Goal: Task Accomplishment & Management: Use online tool/utility

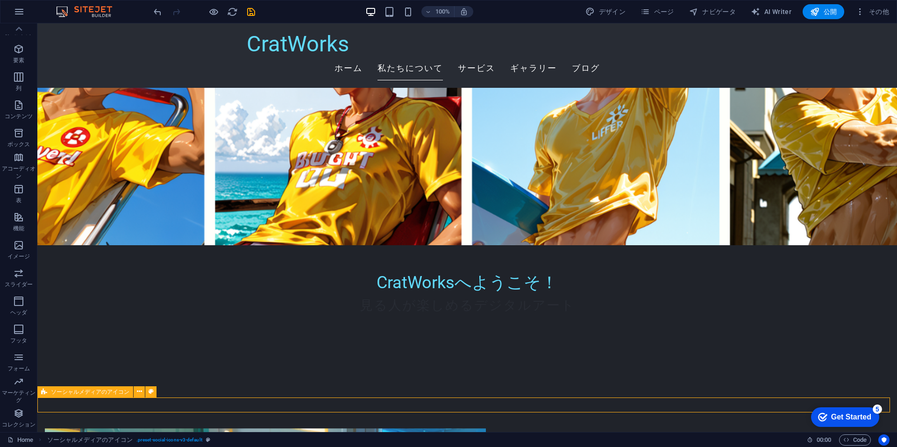
select select "rem"
select select "%"
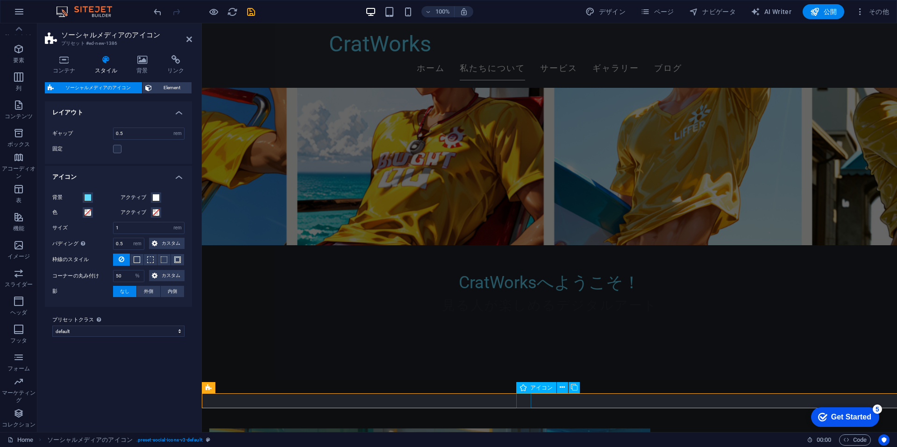
scroll to position [191, 0]
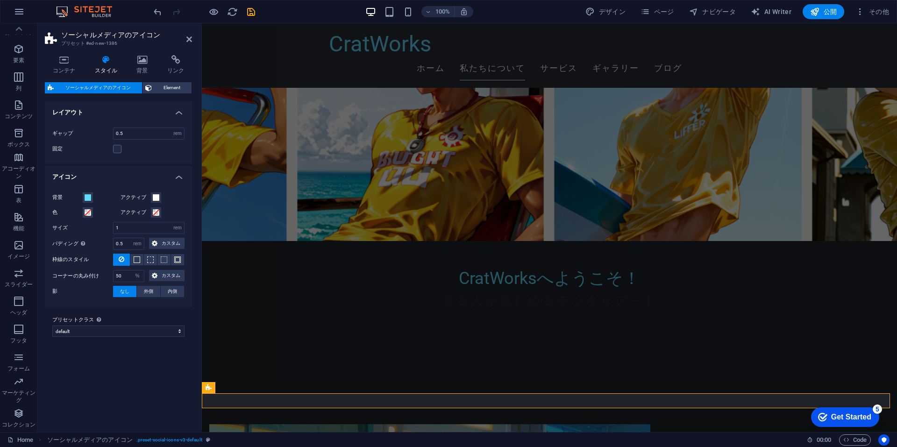
click at [103, 86] on span "ソーシャルメディアのアイコン" at bounding box center [98, 87] width 83 height 11
click at [126, 113] on h4 "レイアウト" at bounding box center [118, 109] width 147 height 17
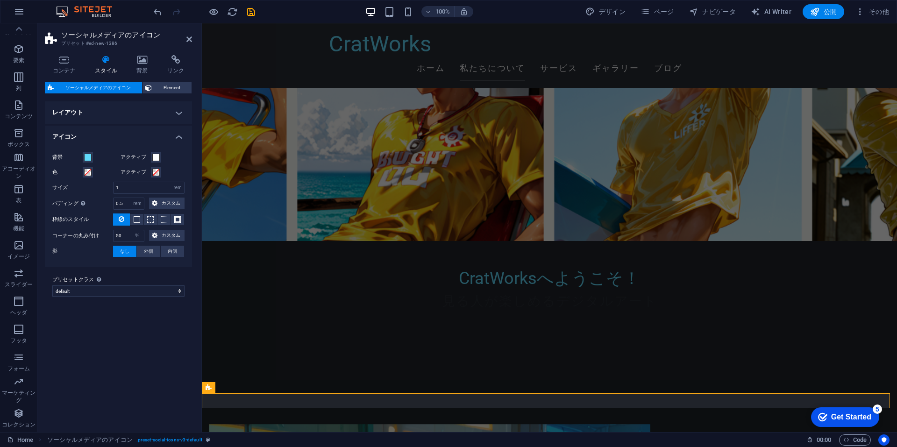
click at [166, 111] on h4 "レイアウト" at bounding box center [118, 112] width 147 height 22
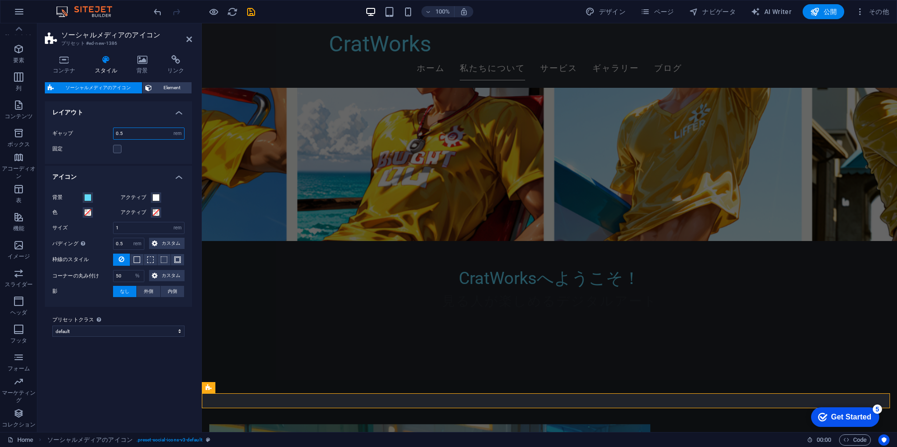
click at [158, 139] on input "0.5" at bounding box center [149, 133] width 71 height 11
type input "0.8"
click at [162, 144] on div "固定" at bounding box center [118, 148] width 132 height 11
click at [126, 357] on div "バリエーション デフォルト レイアウト ギャップ 0.8 px rem % vh vw 固定 位置 アイコン 背景 アクティブ 色 アクティブ サイズ 1 p…" at bounding box center [118, 262] width 147 height 323
click at [108, 332] on select "default プリセットクラスを追加" at bounding box center [118, 331] width 132 height 11
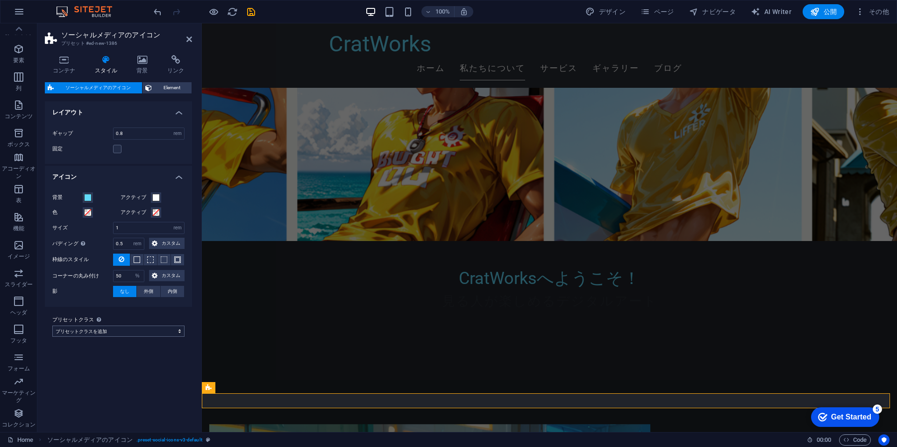
click at [52, 326] on select "default プリセットクラスを追加" at bounding box center [118, 331] width 132 height 11
select select "preset-social-icons-v3-default"
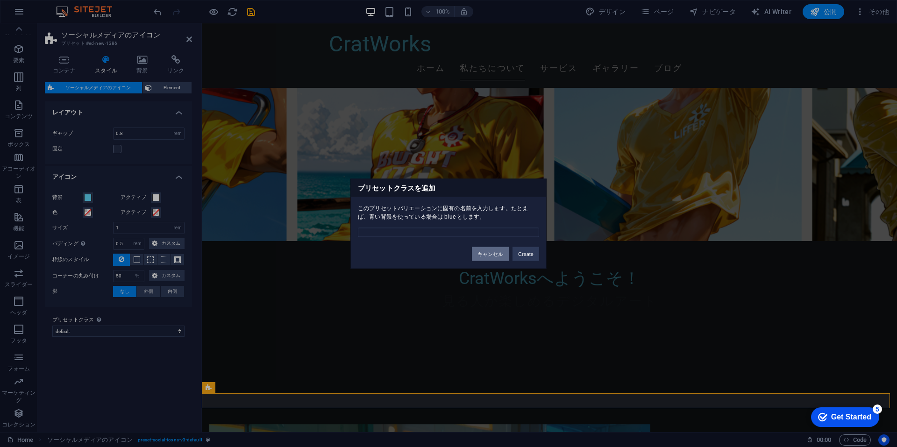
click at [481, 250] on button "キャンセル" at bounding box center [490, 254] width 37 height 14
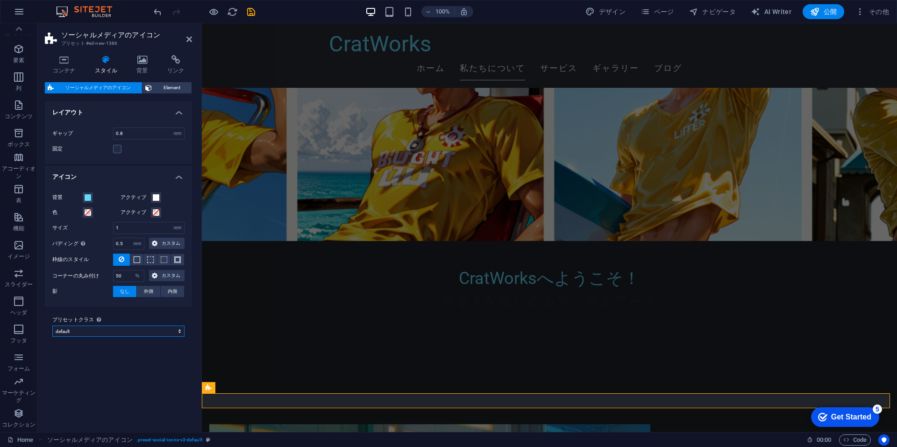
click at [179, 331] on select "default プリセットクラスを追加" at bounding box center [118, 331] width 132 height 11
click at [52, 326] on select "default プリセットクラスを追加" at bounding box center [118, 331] width 132 height 11
select select "preset-social-icons-v3-default"
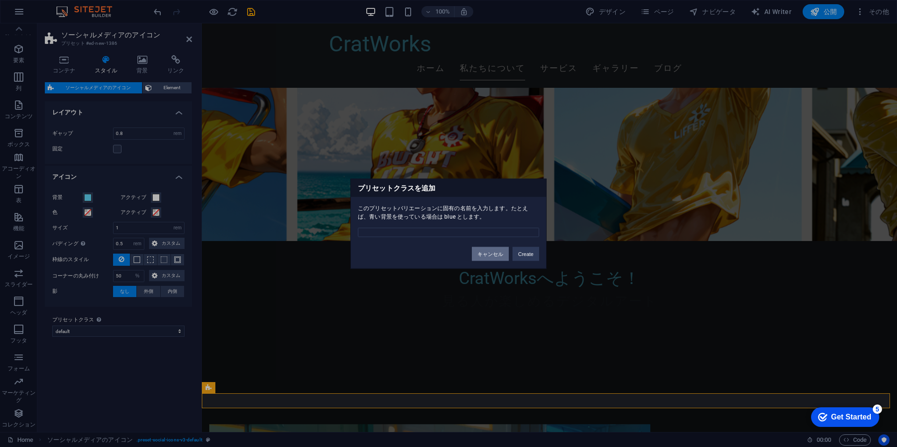
click at [494, 252] on button "キャンセル" at bounding box center [490, 254] width 37 height 14
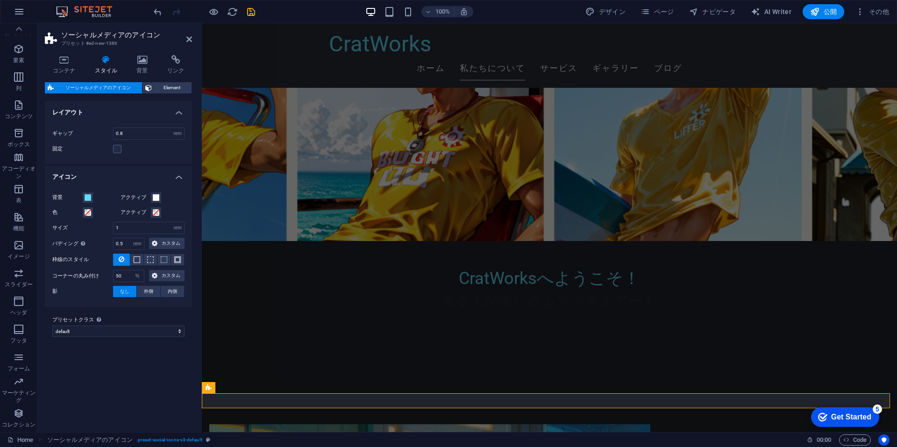
click at [178, 181] on h4 "アイコン" at bounding box center [118, 174] width 147 height 17
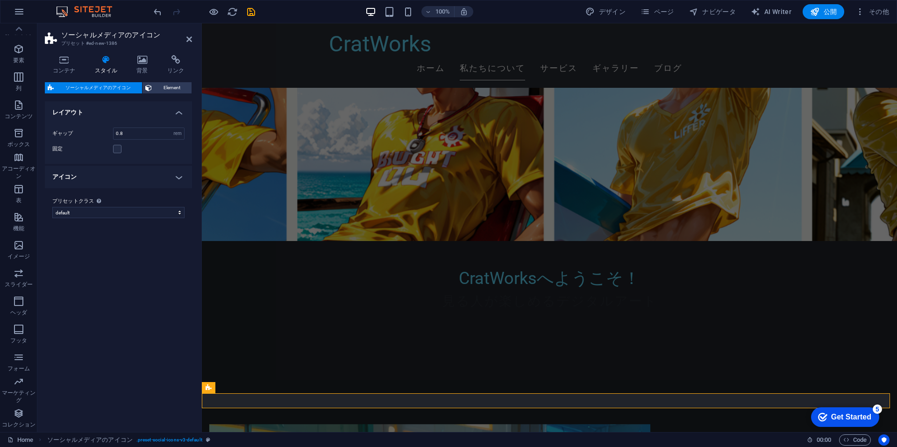
click at [178, 181] on h4 "アイコン" at bounding box center [118, 177] width 147 height 22
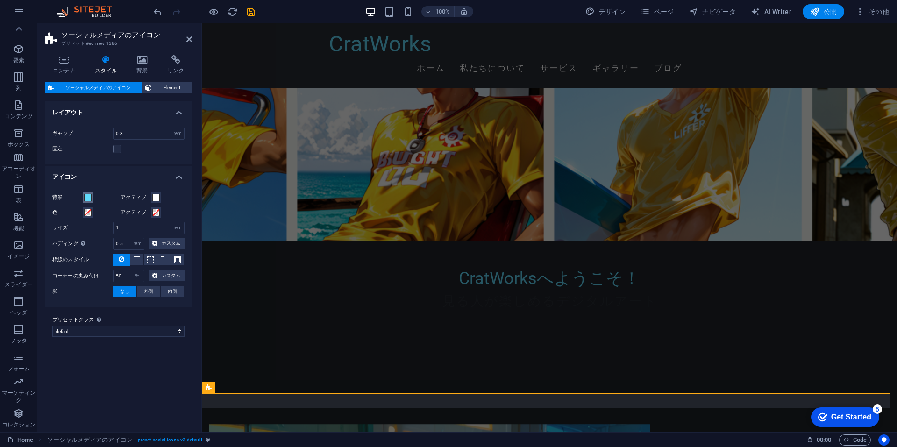
click at [88, 201] on span at bounding box center [87, 197] width 7 height 7
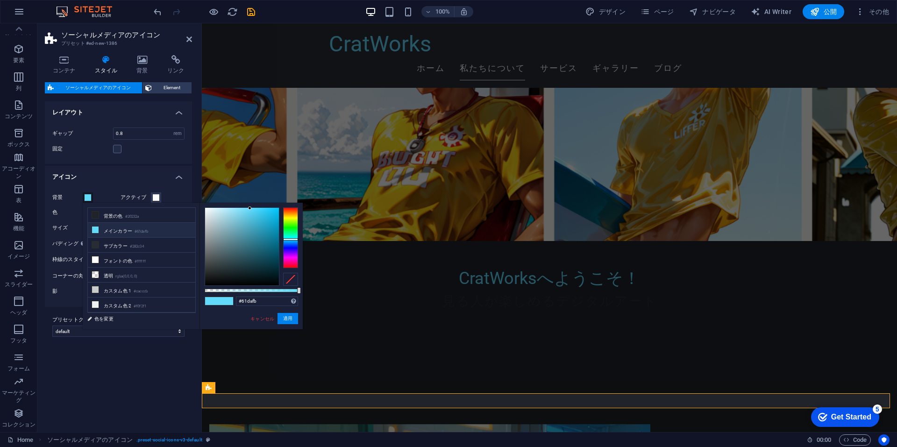
click at [107, 390] on div "バリエーション デフォルト レイアウト ギャップ 0.8 px rem % vh vw 固定 位置 アイコン 背景 アクティブ 色 アクティブ サイズ 1 p…" at bounding box center [118, 262] width 147 height 323
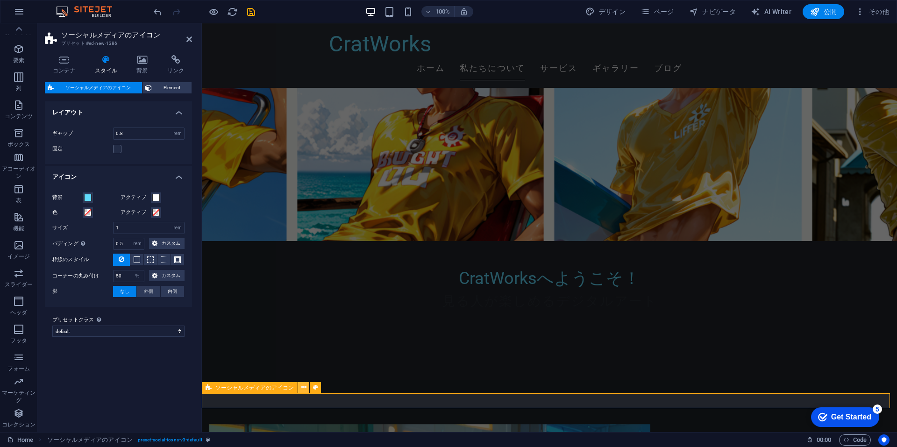
click at [302, 391] on icon at bounding box center [303, 388] width 5 height 10
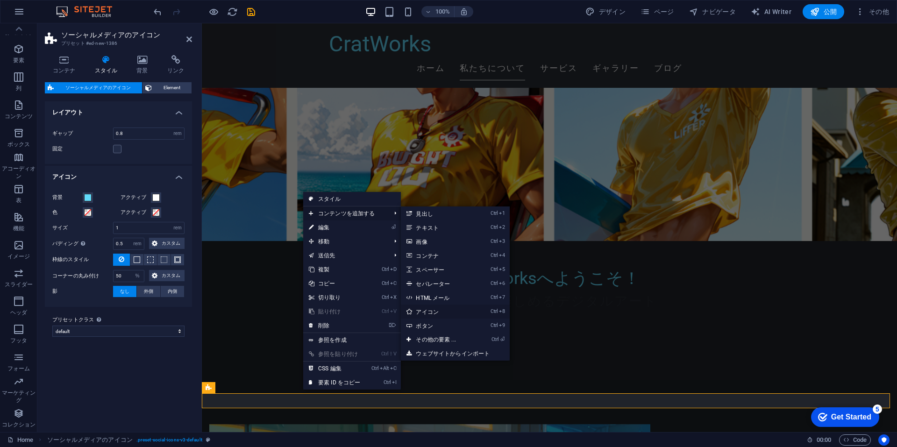
click at [434, 314] on link "Ctrl 8 アイコン" at bounding box center [437, 312] width 73 height 14
select select "xMidYMid"
select select "px"
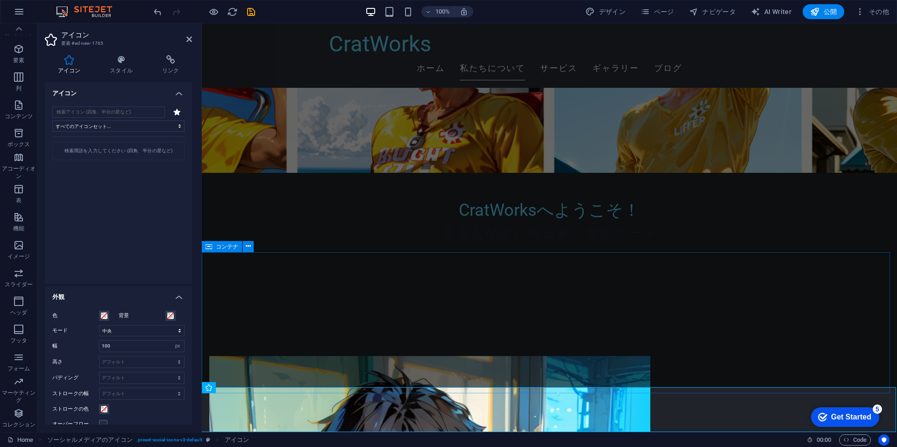
scroll to position [472, 0]
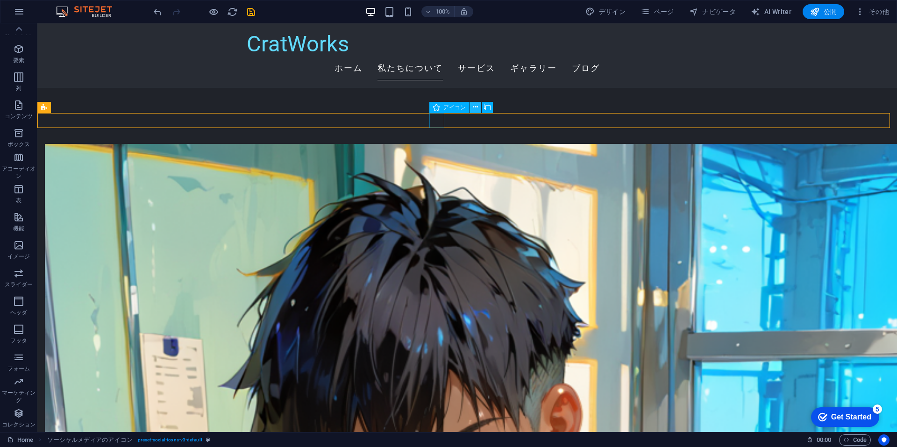
click at [478, 107] on icon at bounding box center [475, 107] width 5 height 10
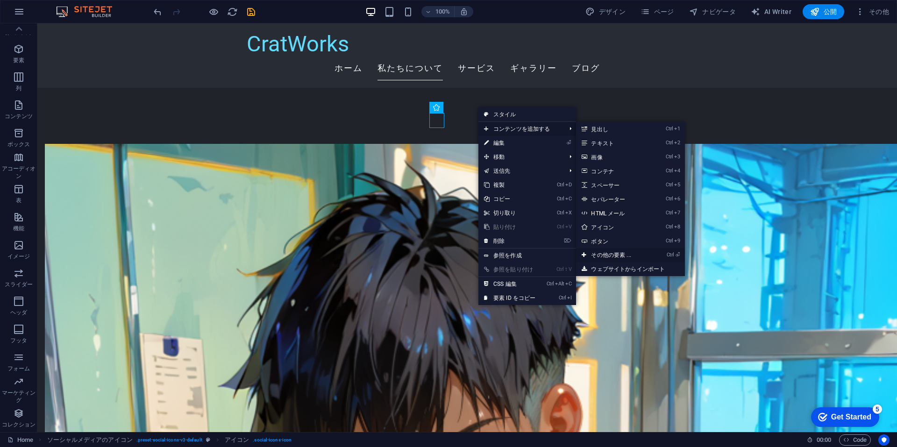
click at [615, 254] on link "Ctrl ⏎ その他の要素 ..." at bounding box center [612, 255] width 73 height 14
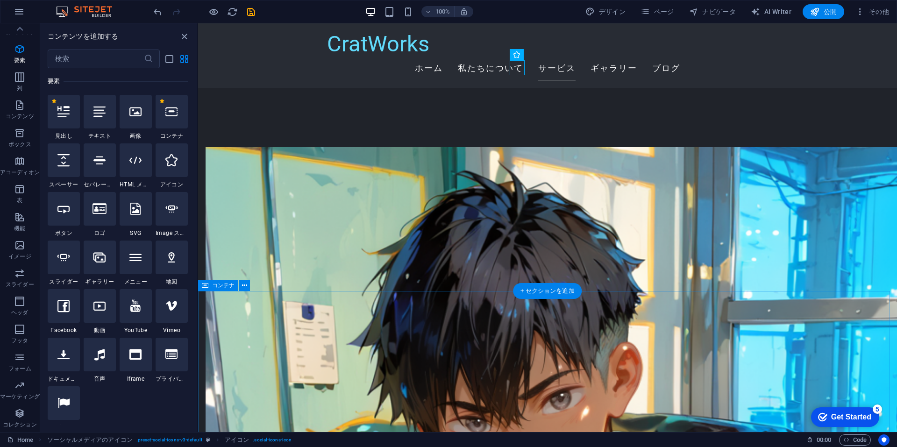
scroll to position [425, 0]
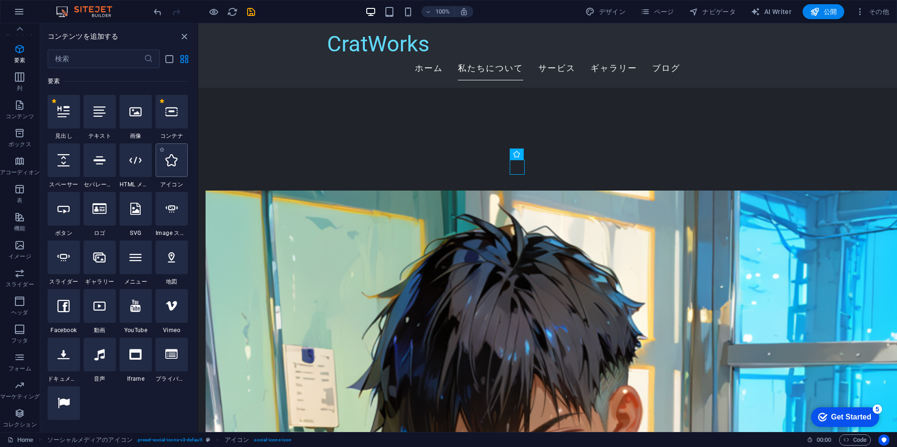
click at [174, 168] on div at bounding box center [172, 160] width 32 height 34
select select "xMidYMid"
select select "px"
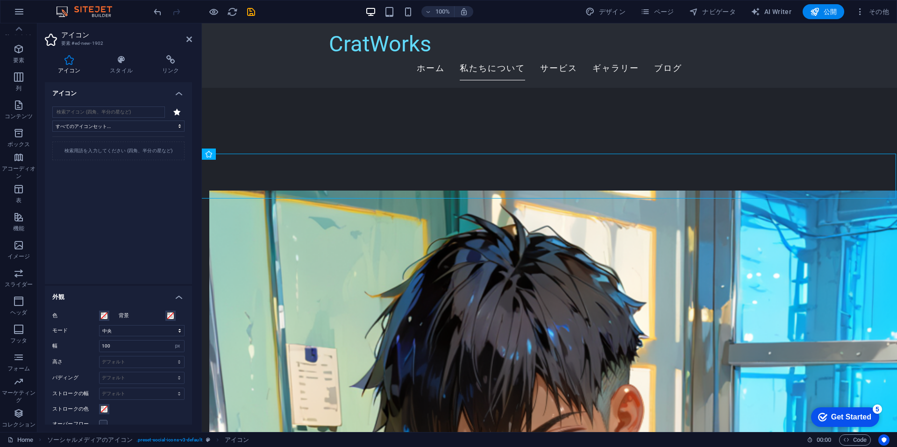
drag, startPoint x: 222, startPoint y: 175, endPoint x: 256, endPoint y: 183, distance: 34.1
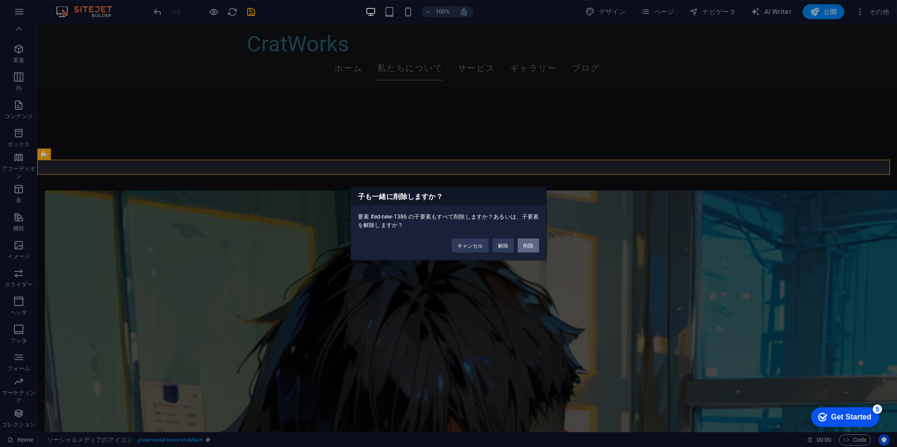
click at [528, 249] on button "削除" at bounding box center [528, 245] width 21 height 14
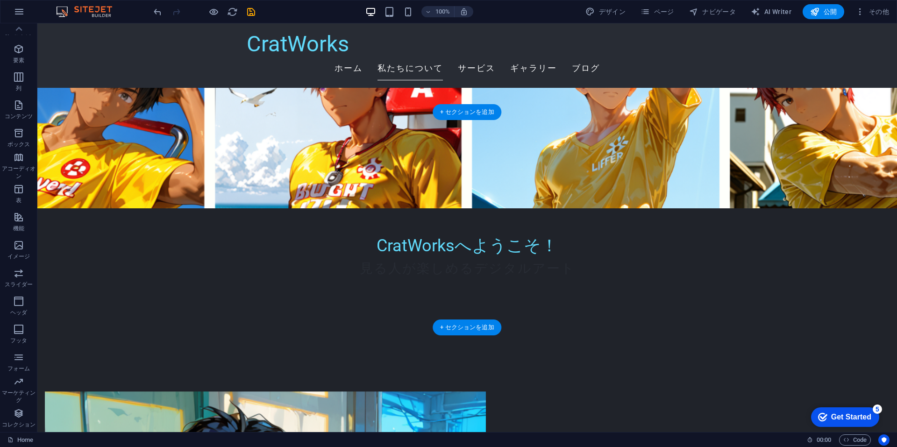
scroll to position [238, 0]
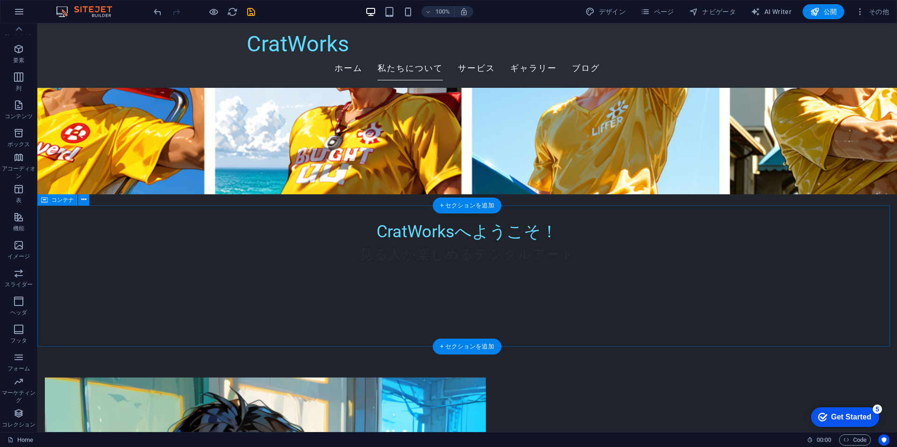
click at [12, 52] on span "要素" at bounding box center [18, 54] width 37 height 22
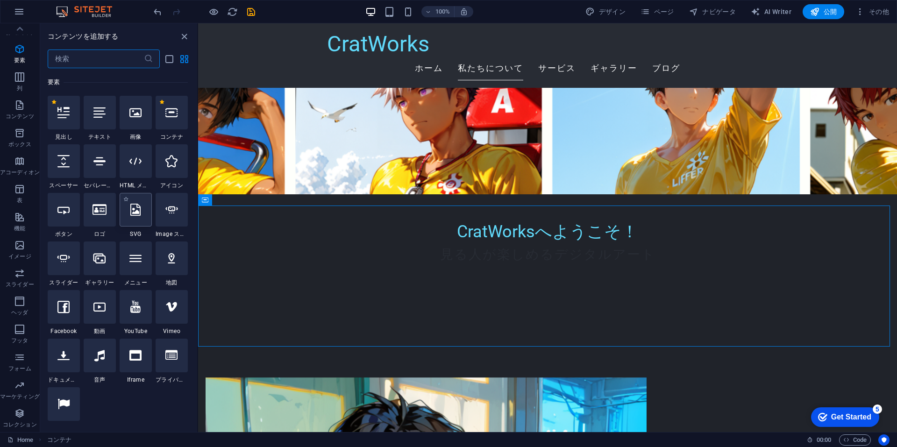
scroll to position [100, 0]
click at [137, 122] on div at bounding box center [136, 112] width 32 height 34
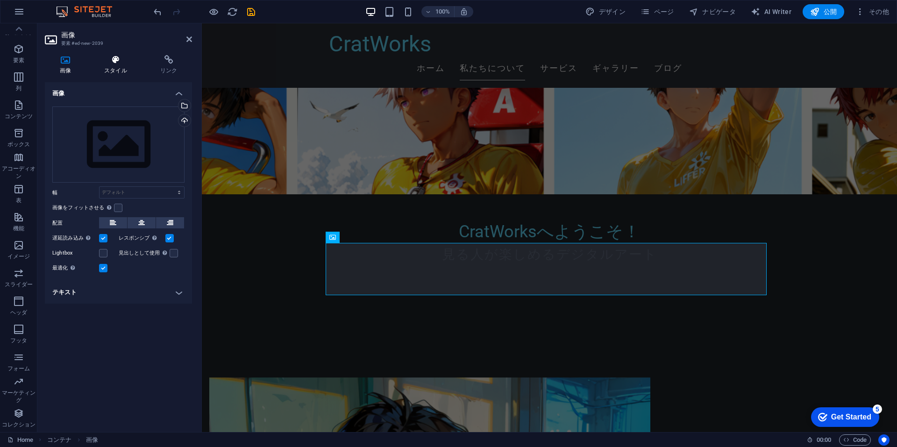
click at [106, 55] on icon at bounding box center [116, 59] width 52 height 9
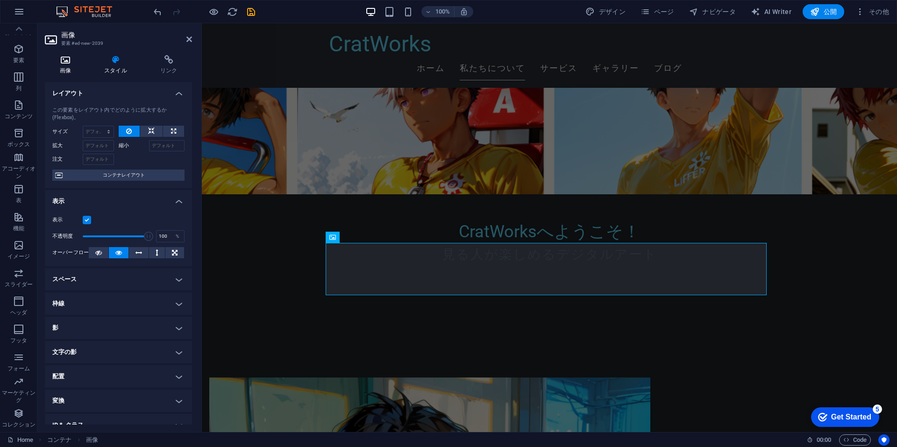
drag, startPoint x: 72, startPoint y: 67, endPoint x: 77, endPoint y: 64, distance: 5.1
click at [72, 67] on h4 "画像" at bounding box center [67, 65] width 45 height 20
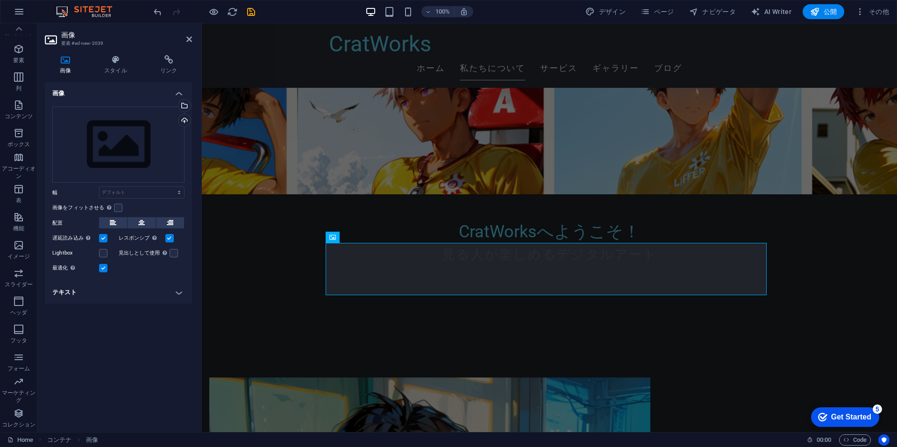
click at [192, 36] on aside "画像 要素 #ed-new-2039 画像 スタイル リンク 画像 ここにファイルをドラッグするか、クリックしてファイルを選択するか、 ［ファイル］または無料…" at bounding box center [119, 227] width 165 height 409
click at [183, 42] on header "画像 要素 #ed-new-2039" at bounding box center [118, 35] width 147 height 24
click at [190, 37] on icon at bounding box center [189, 39] width 6 height 7
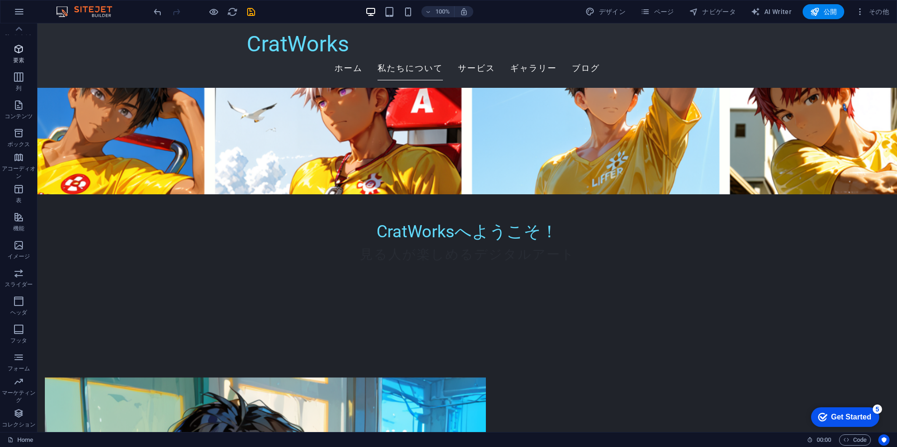
click at [14, 50] on icon "button" at bounding box center [18, 48] width 11 height 11
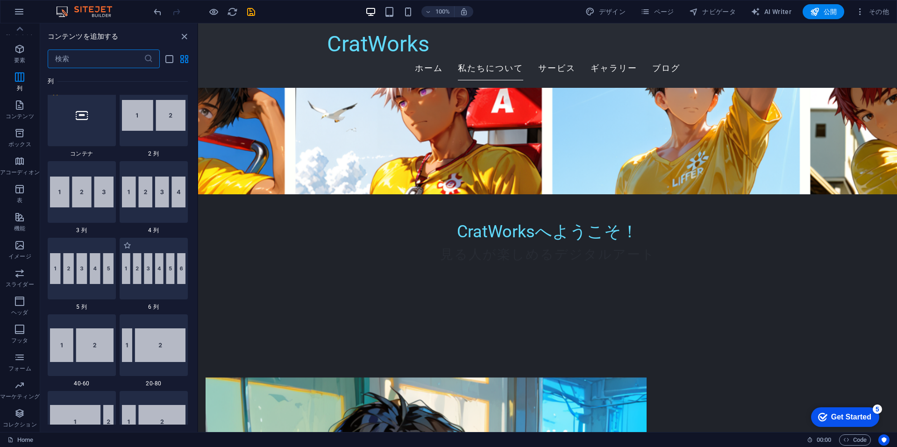
scroll to position [473, 0]
click at [157, 198] on img at bounding box center [154, 191] width 64 height 31
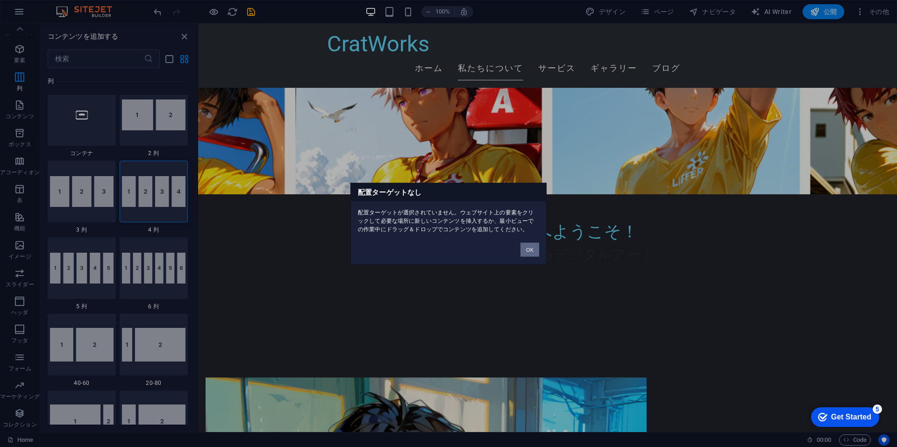
click at [533, 250] on button "OK" at bounding box center [530, 250] width 19 height 14
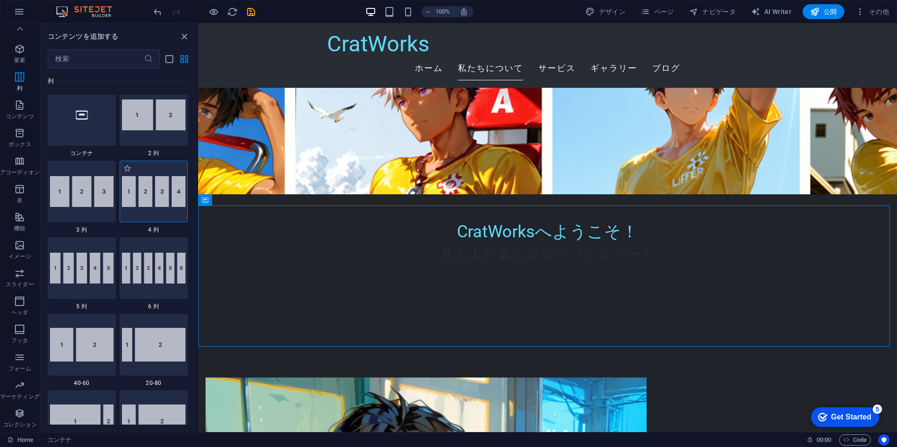
drag, startPoint x: 168, startPoint y: 203, endPoint x: 20, endPoint y: 230, distance: 150.5
click at [168, 203] on img at bounding box center [154, 191] width 64 height 31
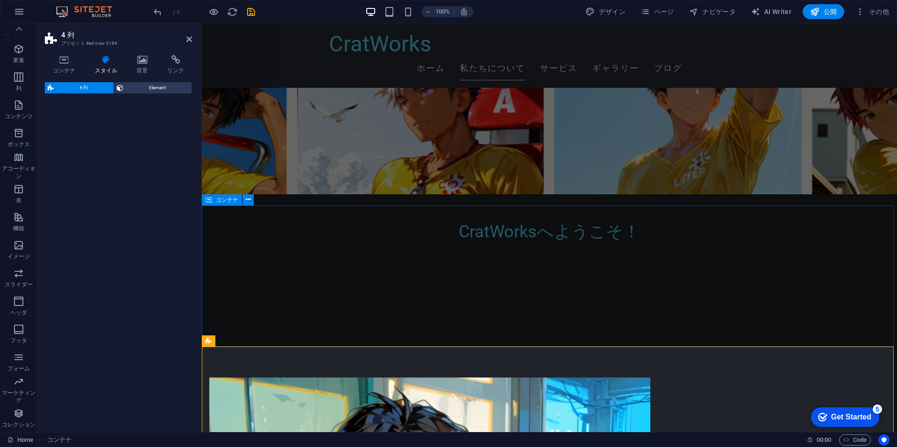
select select "rem"
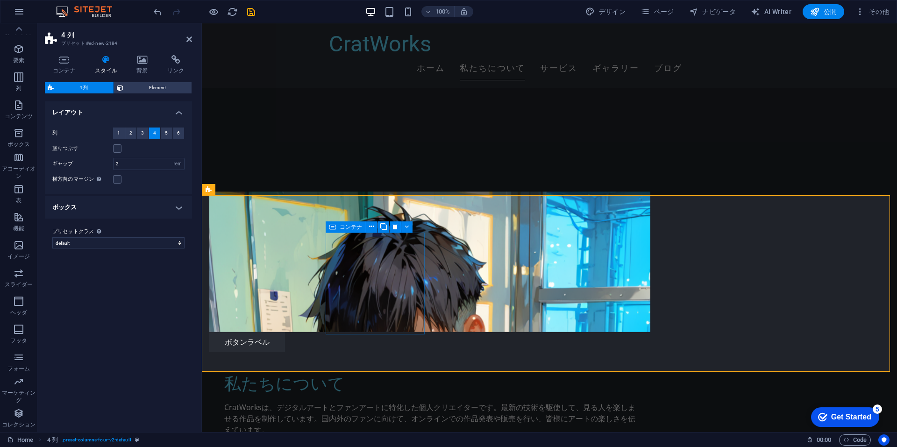
scroll to position [425, 0]
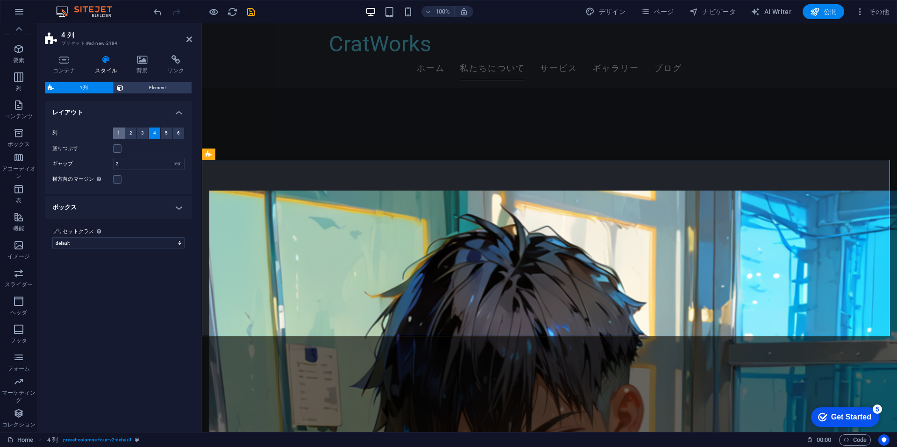
click at [121, 132] on button "1" at bounding box center [119, 133] width 12 height 11
click at [156, 302] on div "バリエーション デフォルト レイアウト 列 1 2 3 4 5 6 塗りつぶす ギャップ 2 px rem % vw vh 横方向のマージン コンテナ "コン…" at bounding box center [118, 262] width 147 height 323
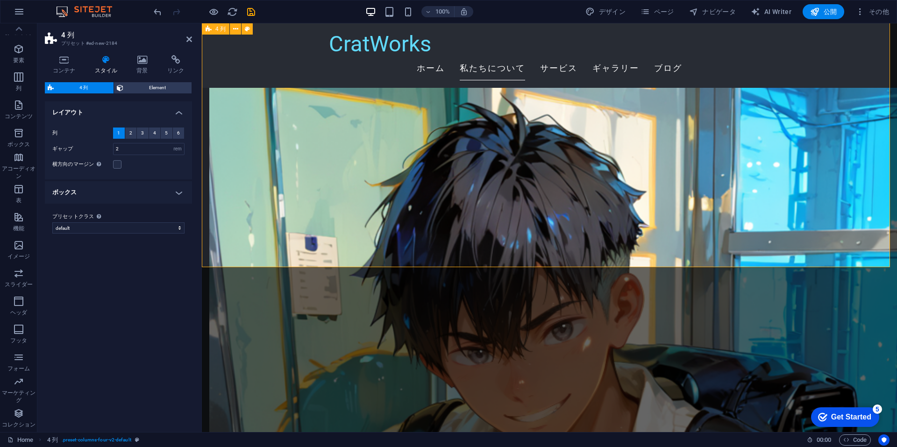
scroll to position [518, 0]
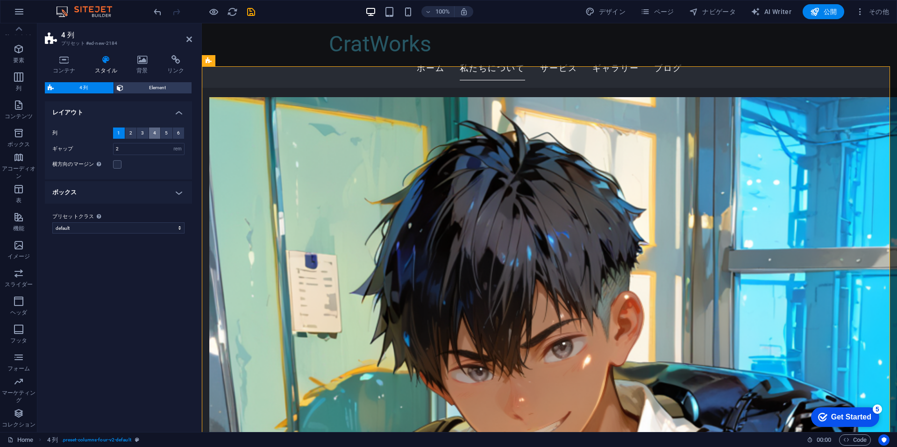
click at [151, 133] on button "4" at bounding box center [155, 133] width 12 height 11
click at [127, 304] on div "バリエーション デフォルト レイアウト 列 1 2 3 4 5 6 塗りつぶす ギャップ 2 px rem % vw vh 横方向のマージン コンテナ "コン…" at bounding box center [118, 262] width 147 height 323
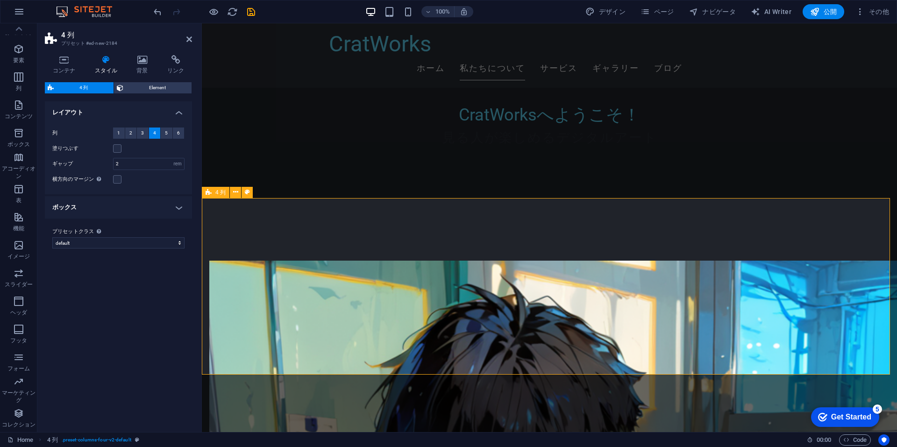
scroll to position [331, 0]
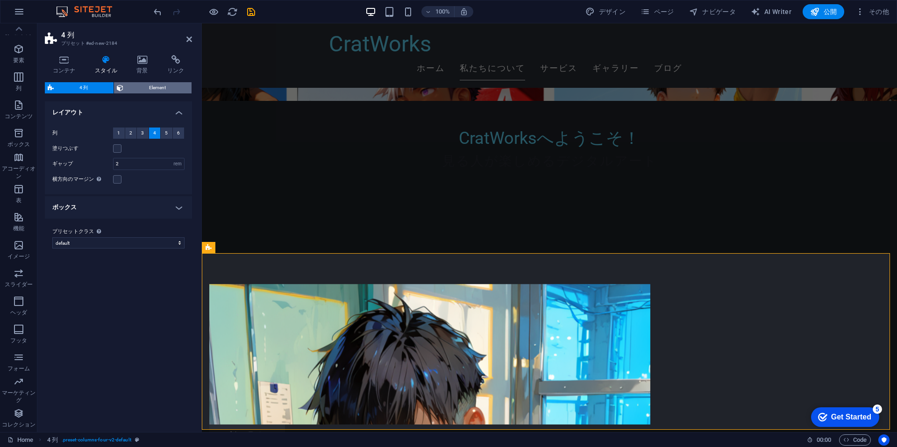
click at [152, 92] on span "Element" at bounding box center [157, 87] width 63 height 11
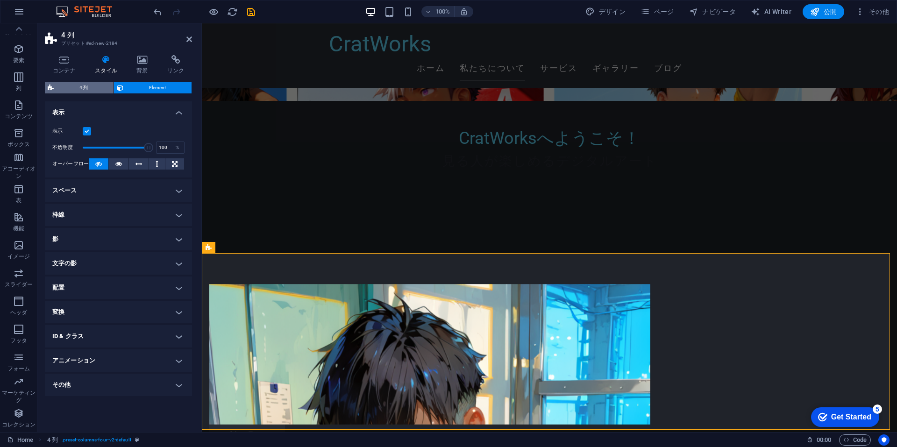
click at [83, 88] on span "4 列" at bounding box center [84, 87] width 54 height 11
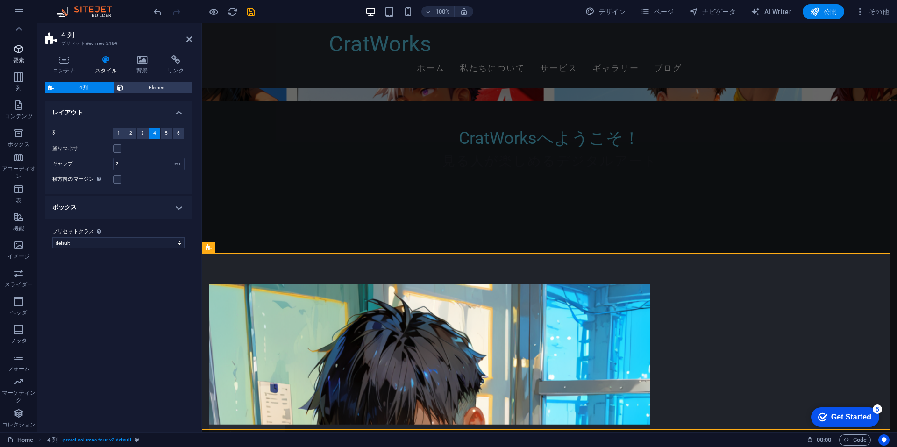
click at [19, 57] on p "要素" at bounding box center [18, 60] width 11 height 7
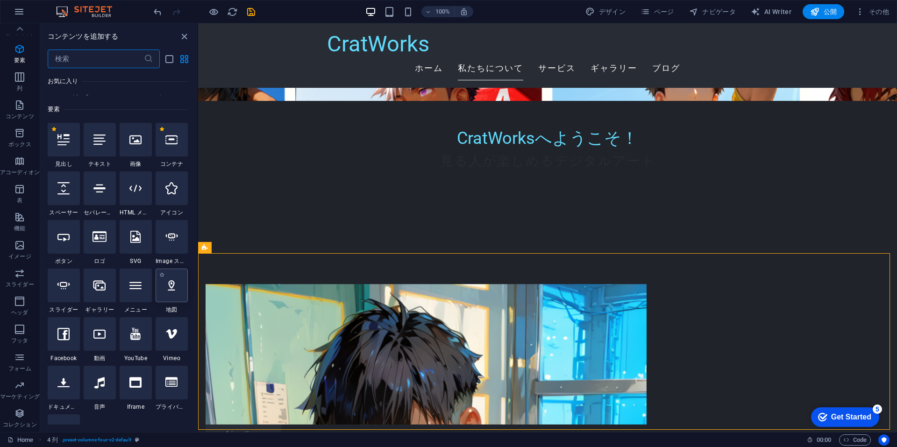
scroll to position [100, 0]
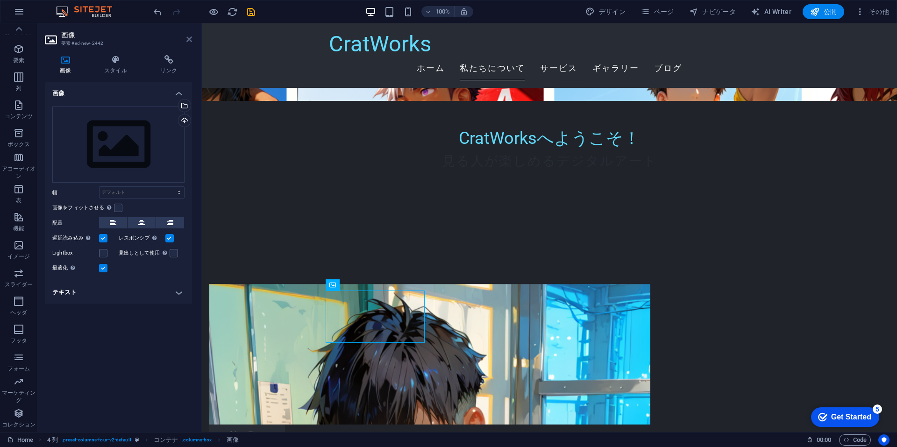
click at [189, 39] on icon at bounding box center [189, 39] width 6 height 7
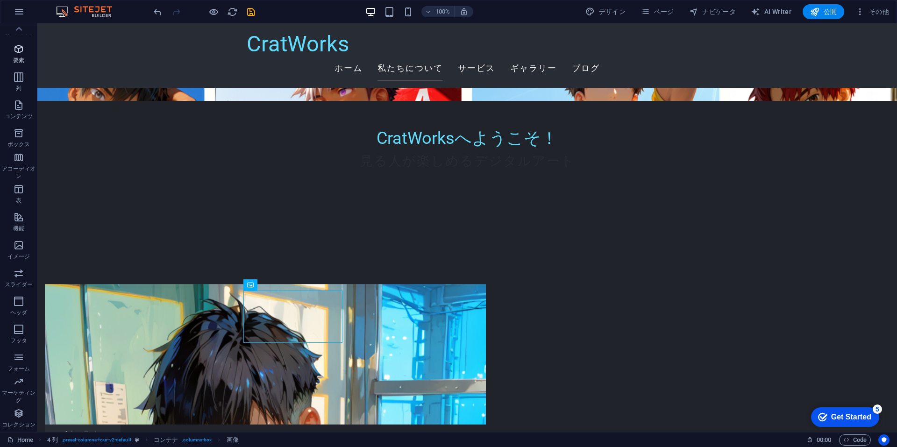
click at [21, 60] on p "要素" at bounding box center [18, 60] width 11 height 7
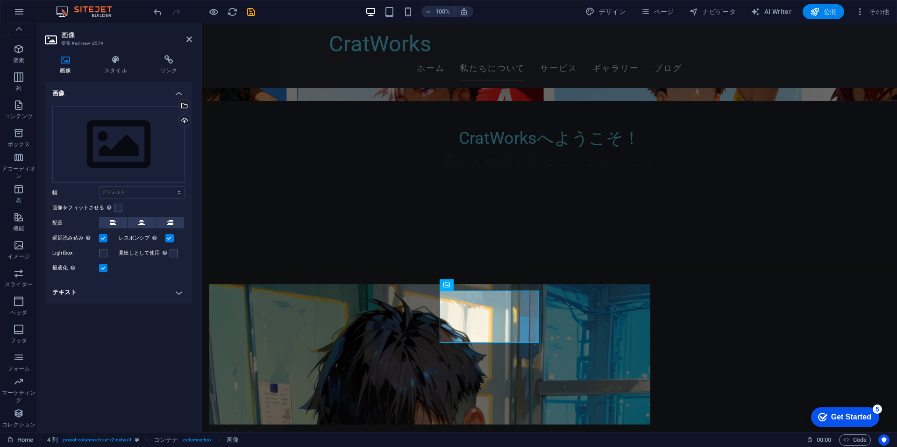
click at [125, 369] on div "画像 ここにファイルをドラッグするか、クリックしてファイルを選択するか、 ［ファイル］または無料のストック写真・動画からファイルを選択 してください。 ファイ…" at bounding box center [118, 253] width 147 height 343
click at [187, 39] on icon at bounding box center [189, 39] width 6 height 7
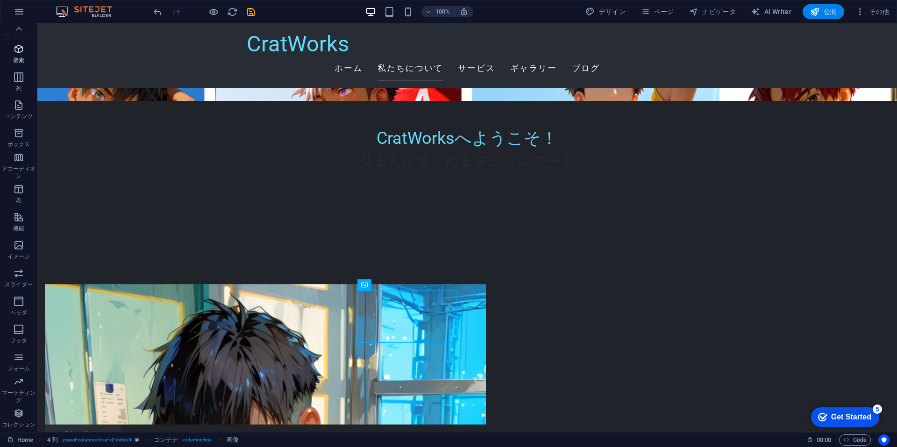
click at [22, 50] on icon "button" at bounding box center [18, 48] width 11 height 11
